Goal: Task Accomplishment & Management: Manage account settings

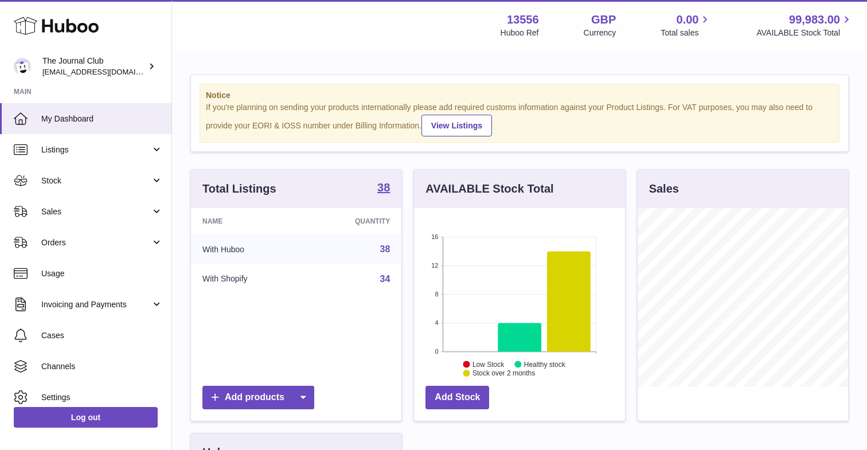
scroll to position [179, 210]
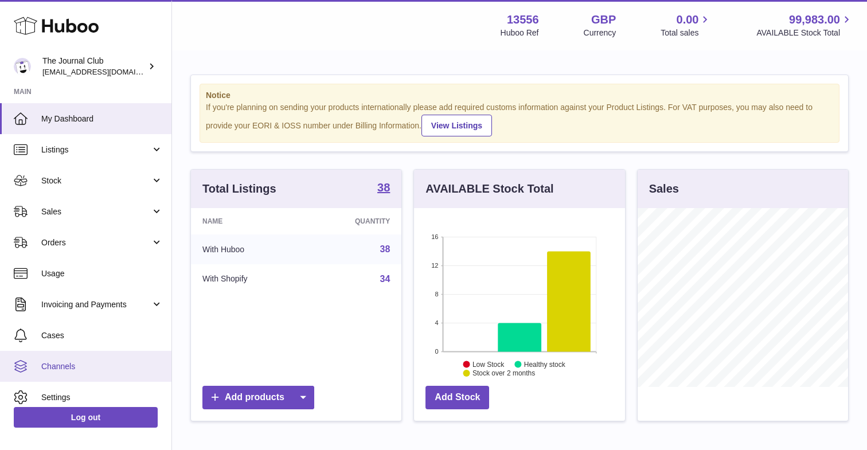
click at [58, 362] on span "Channels" at bounding box center [102, 366] width 122 height 11
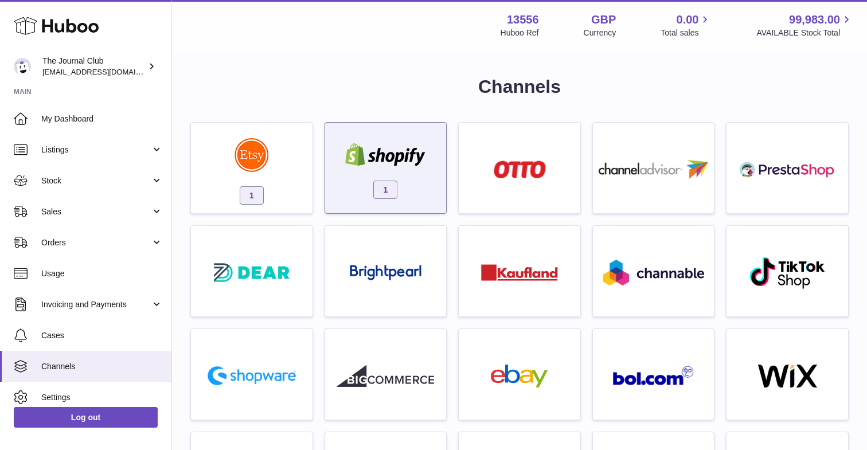
click at [380, 158] on img at bounding box center [385, 154] width 97 height 23
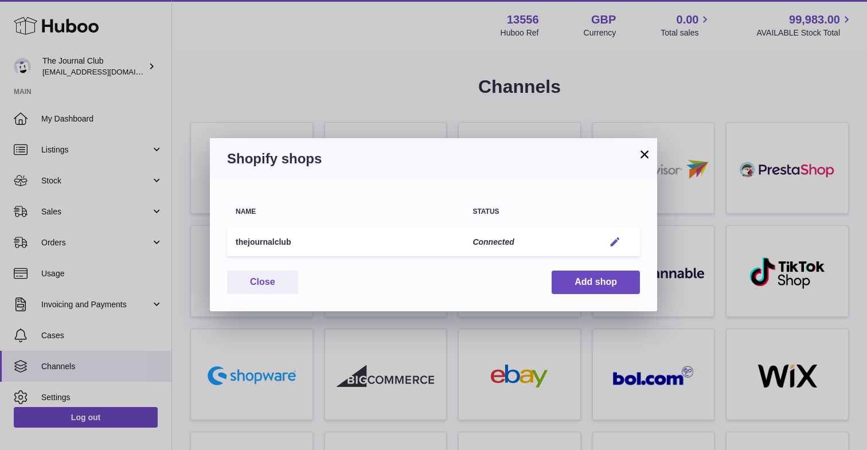
click at [620, 245] on em "button" at bounding box center [615, 242] width 12 height 12
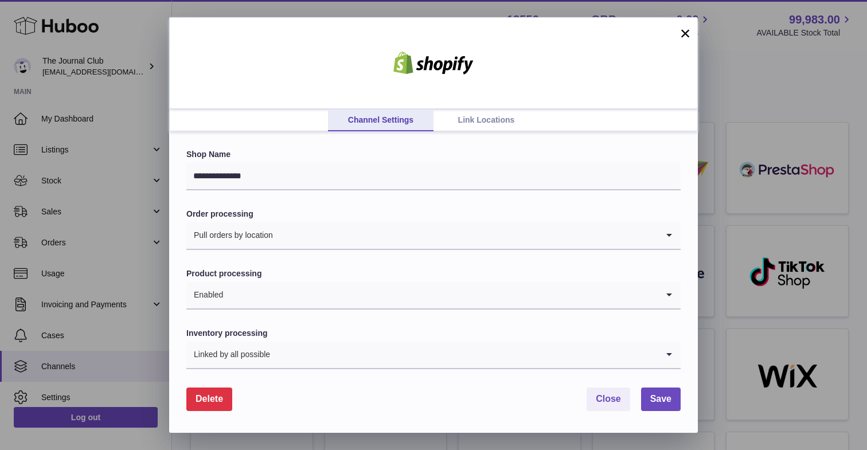
click at [494, 112] on link "Link Locations" at bounding box center [485, 121] width 105 height 22
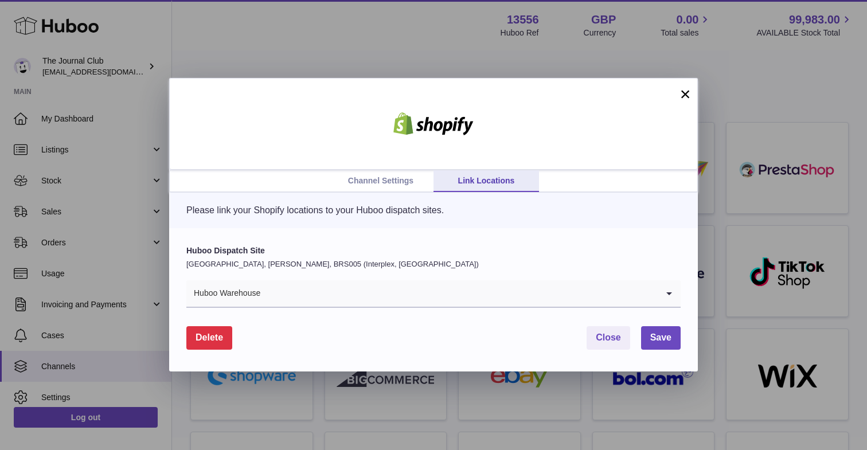
click at [399, 347] on div "Delete Close Save" at bounding box center [433, 338] width 494 height 24
click at [459, 300] on input "Search for option" at bounding box center [459, 293] width 397 height 26
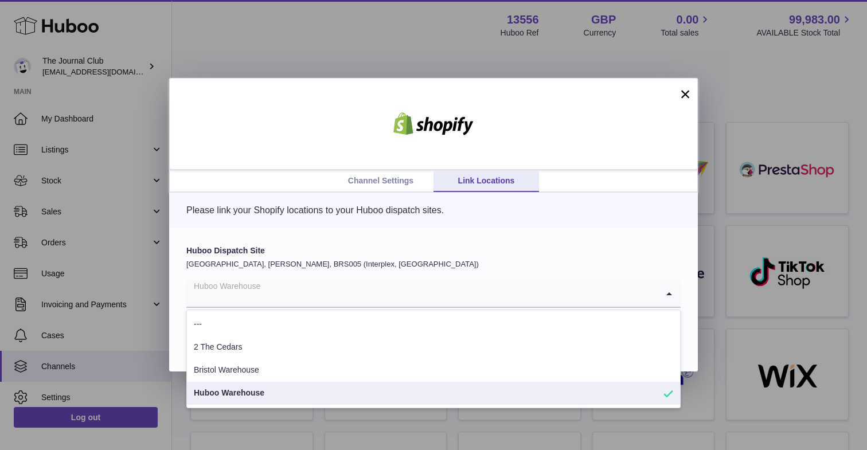
click at [303, 207] on p "Please link your Shopify locations to your Huboo dispatch sites." at bounding box center [433, 210] width 494 height 13
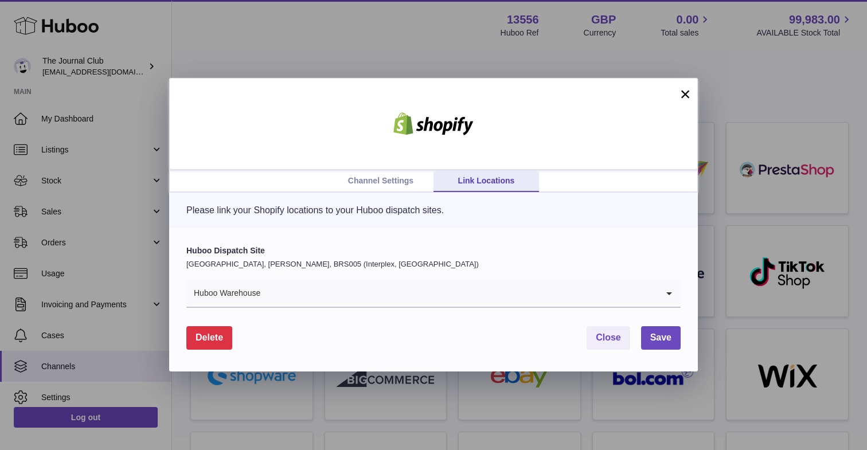
click at [386, 176] on link "Channel Settings" at bounding box center [380, 181] width 105 height 22
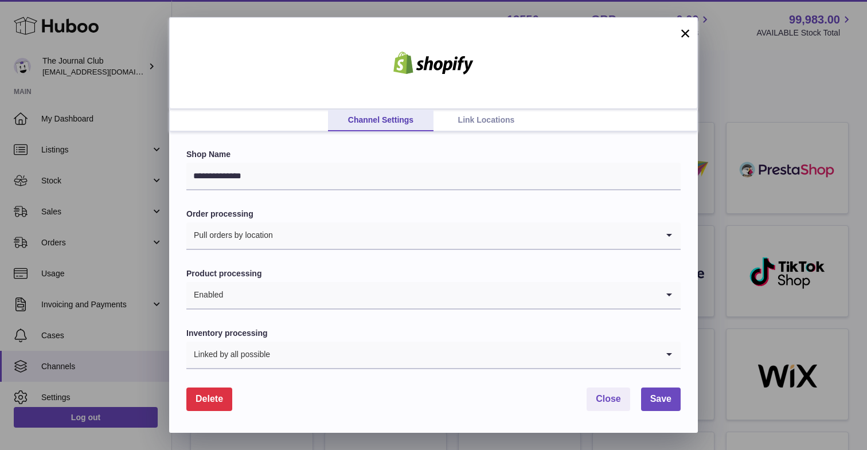
click at [501, 126] on link "Link Locations" at bounding box center [485, 121] width 105 height 22
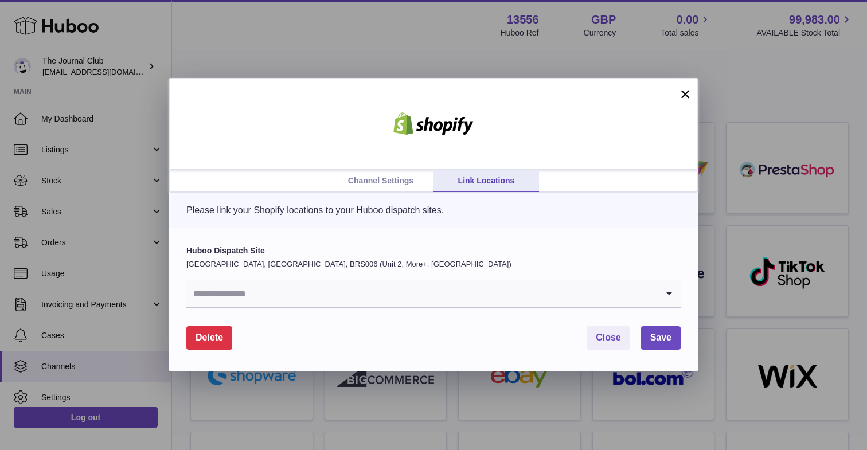
click at [251, 302] on input "Search for option" at bounding box center [421, 293] width 471 height 26
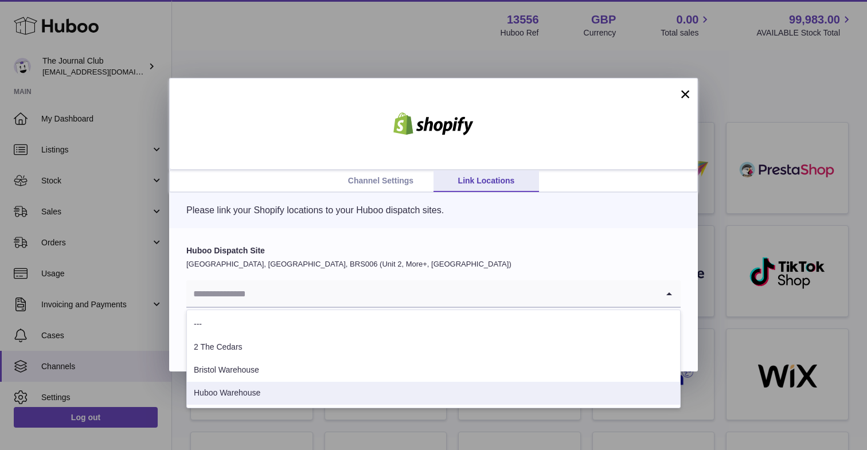
click at [240, 393] on li "Huboo Warehouse" at bounding box center [433, 393] width 493 height 23
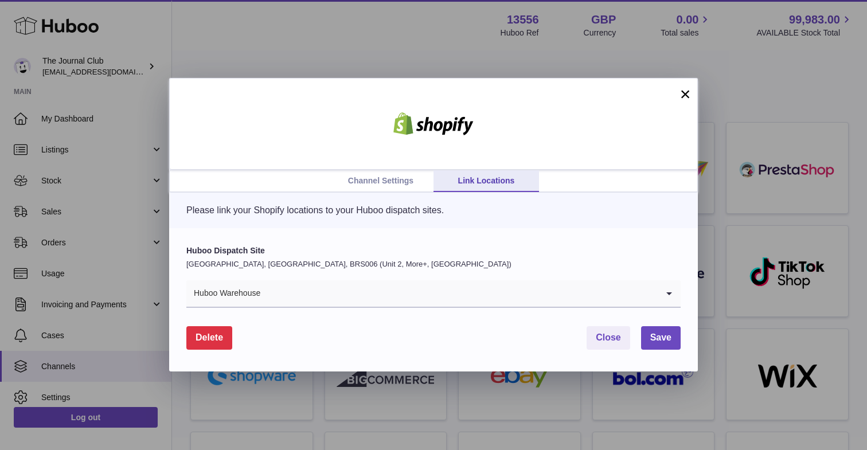
click at [636, 339] on div "Delete Close Save" at bounding box center [433, 338] width 494 height 24
click at [651, 339] on span "Save" at bounding box center [660, 338] width 21 height 10
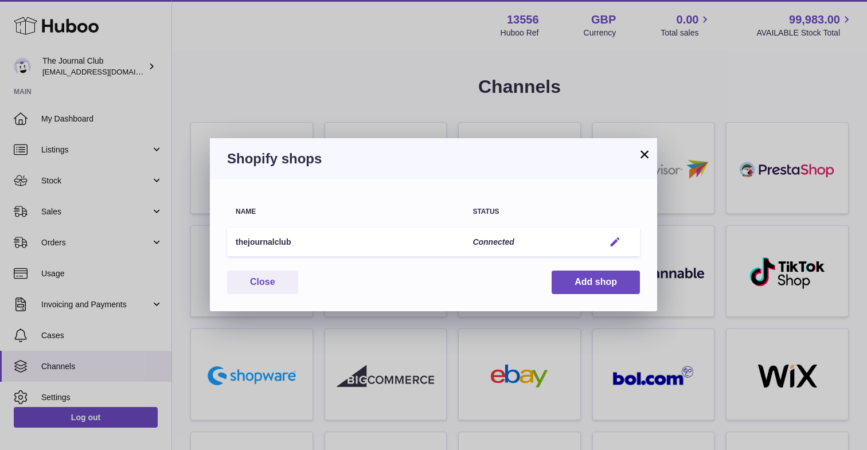
click at [609, 243] on em "button" at bounding box center [615, 242] width 12 height 12
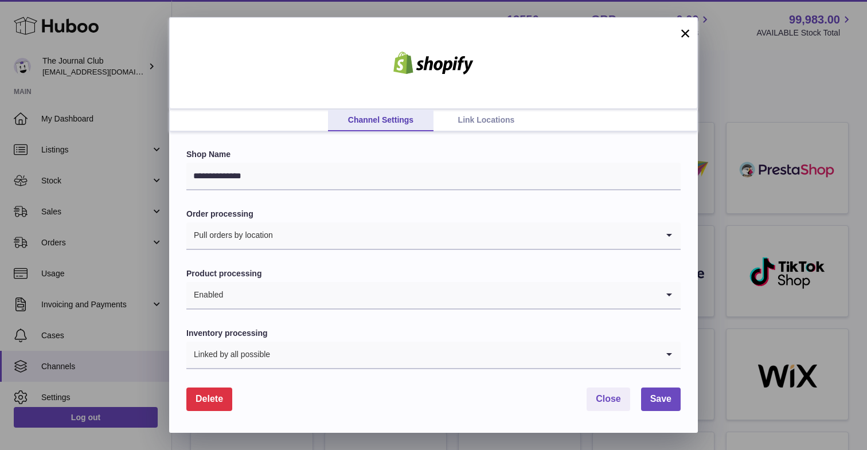
click at [494, 131] on link "Link Locations" at bounding box center [485, 121] width 105 height 22
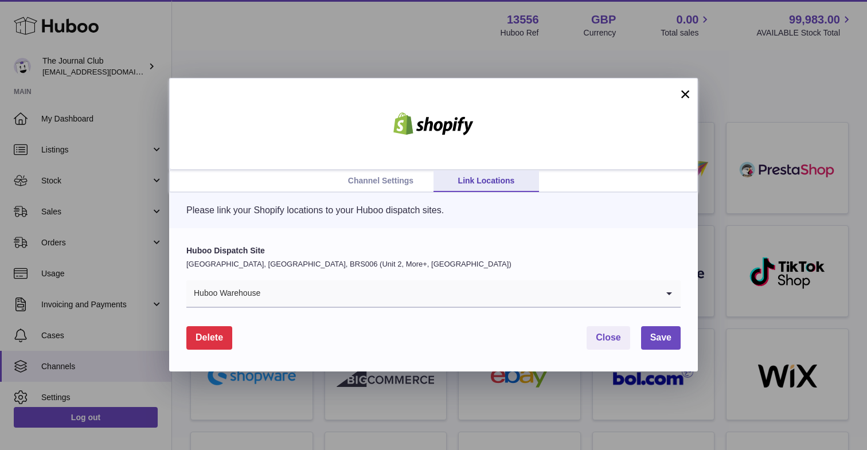
click at [685, 93] on button "×" at bounding box center [685, 94] width 14 height 14
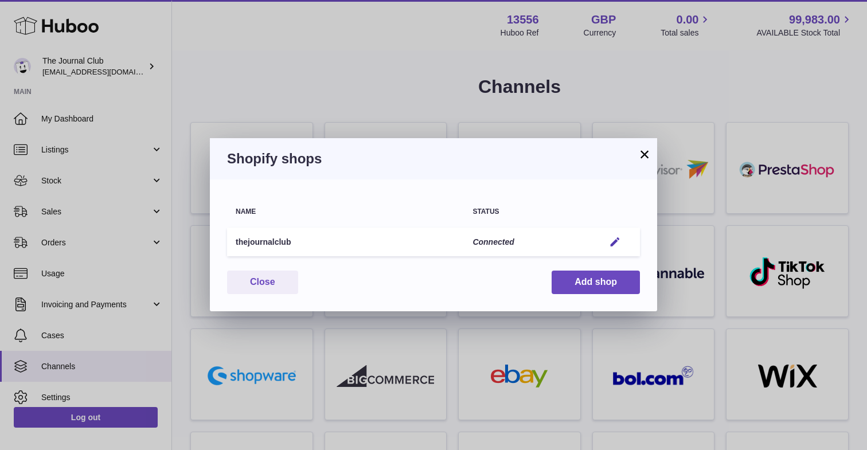
click at [636, 157] on h3 "Shopify shops" at bounding box center [433, 159] width 413 height 18
click at [636, 156] on h3 "Shopify shops" at bounding box center [433, 159] width 413 height 18
click at [643, 156] on button "×" at bounding box center [645, 154] width 14 height 14
